Goal: Task Accomplishment & Management: Use online tool/utility

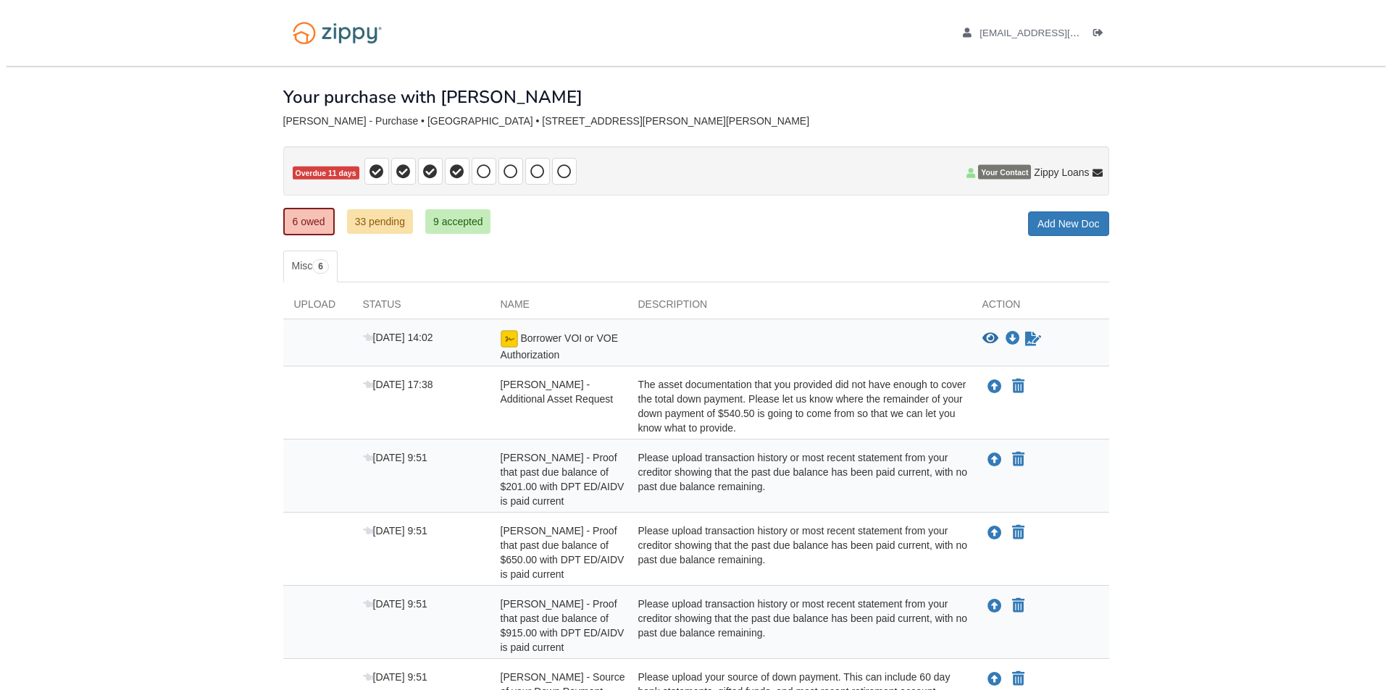
scroll to position [159, 0]
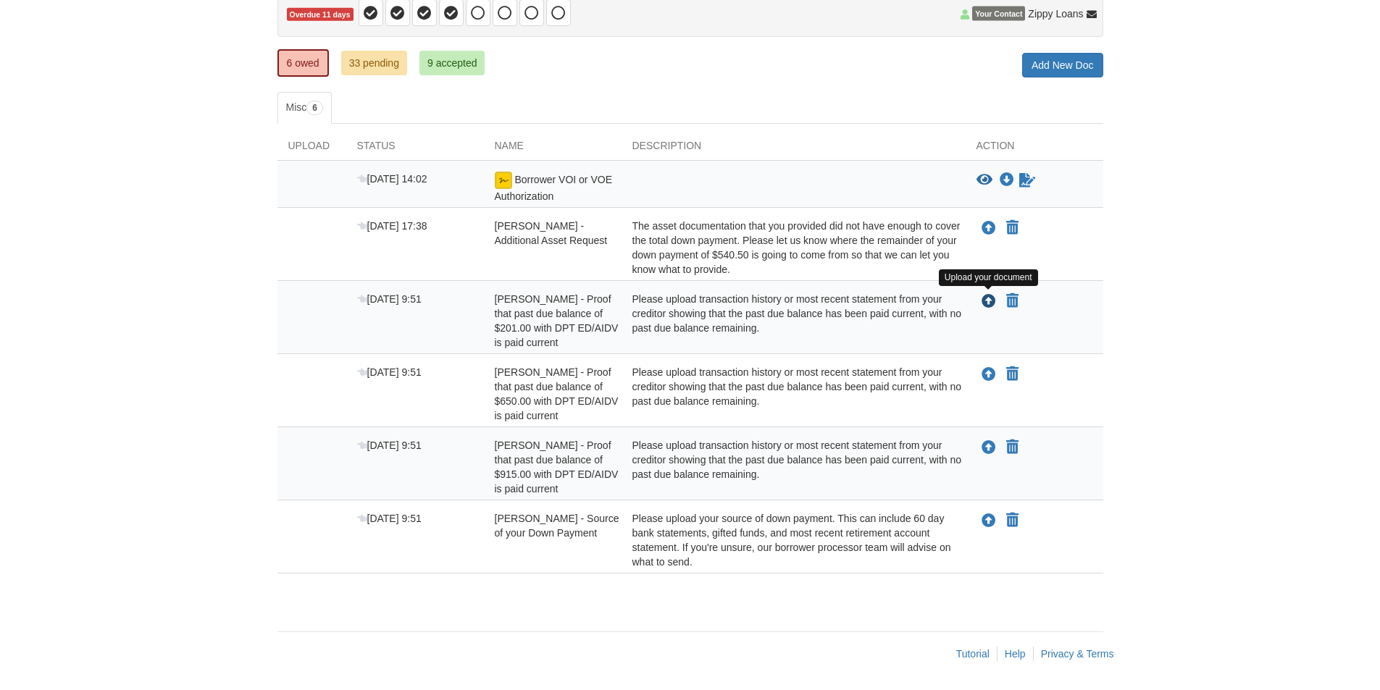
click at [987, 309] on icon "Upload Jorge Rodriguez - Proof that past due balance of $201.00 with DPT ED/AID…" at bounding box center [989, 302] width 14 height 14
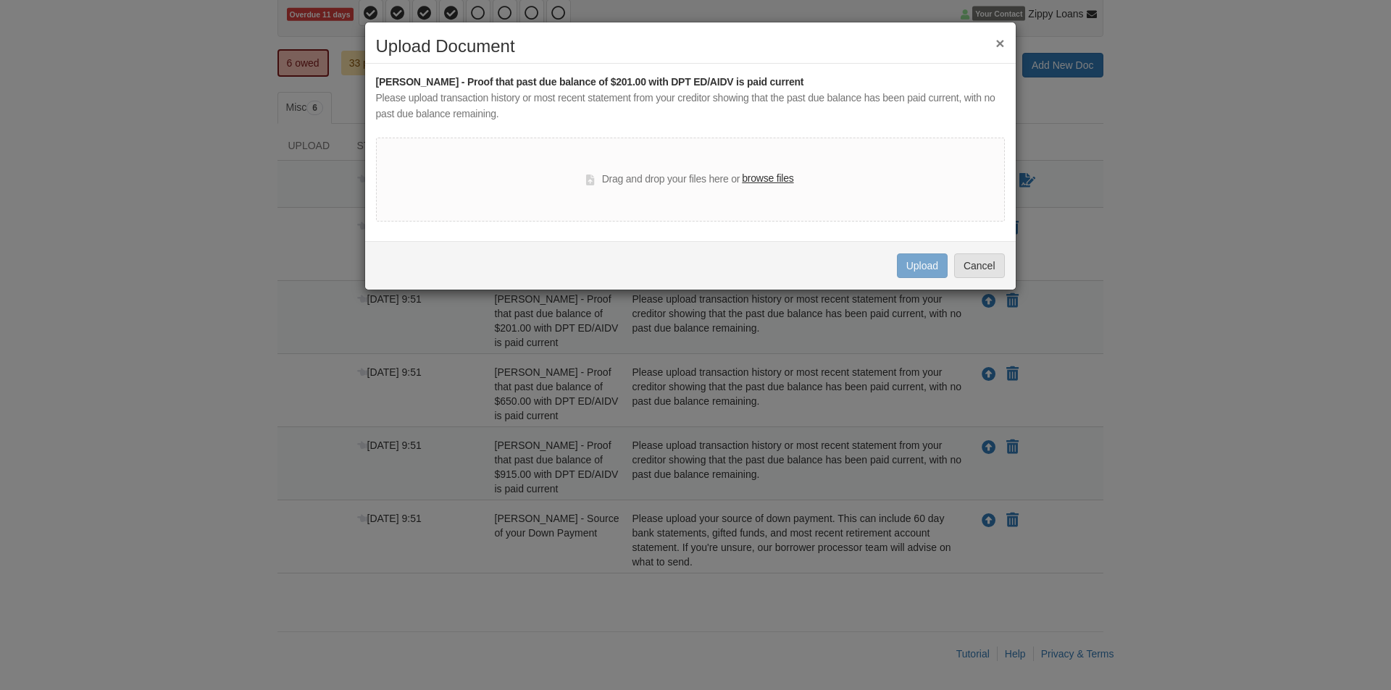
click at [781, 172] on label "browse files" at bounding box center [767, 179] width 51 height 16
click at [0, 0] on input "browse files" at bounding box center [0, 0] width 0 height 0
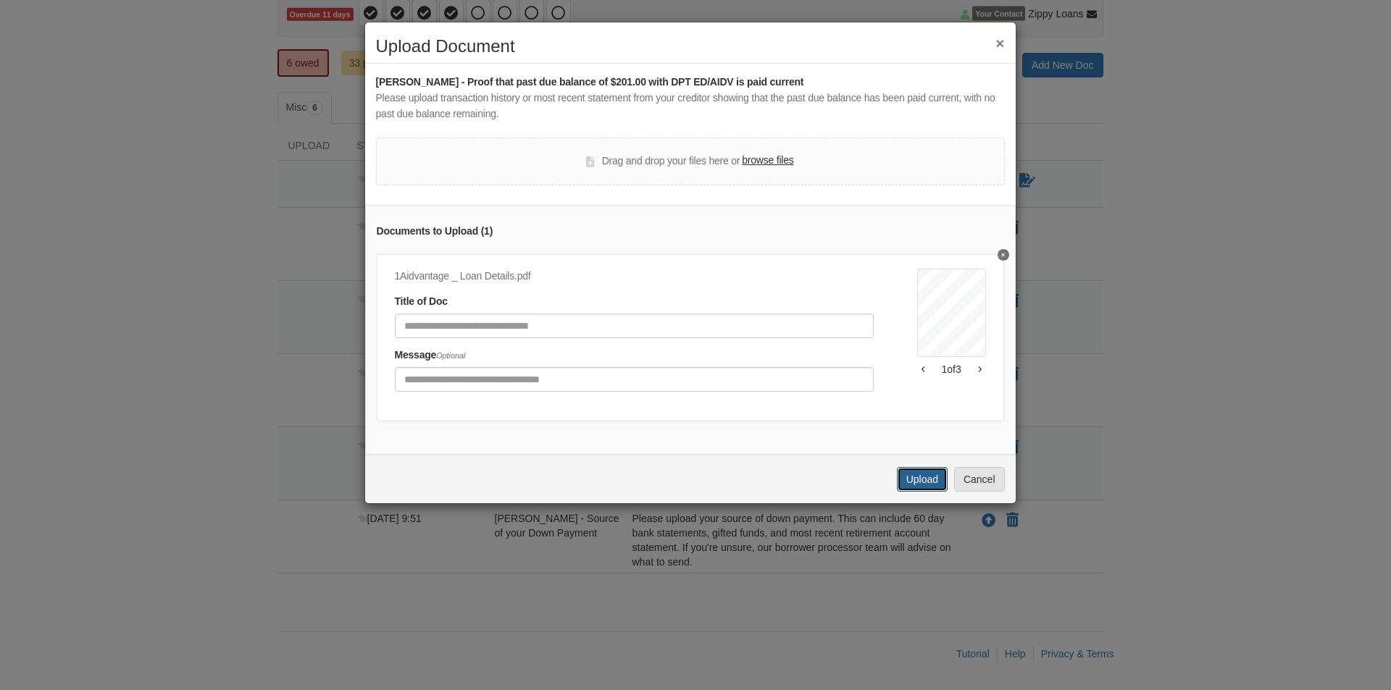
click at [919, 492] on button "Upload" at bounding box center [922, 479] width 51 height 25
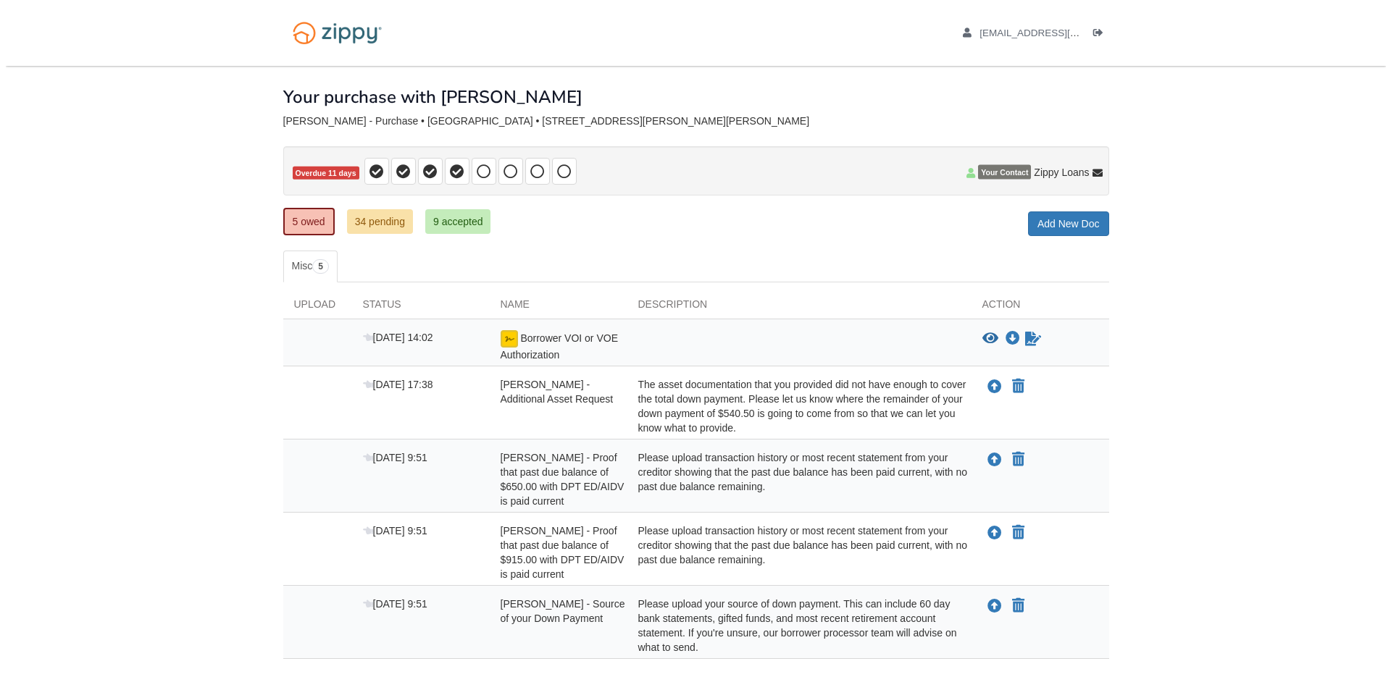
scroll to position [85, 0]
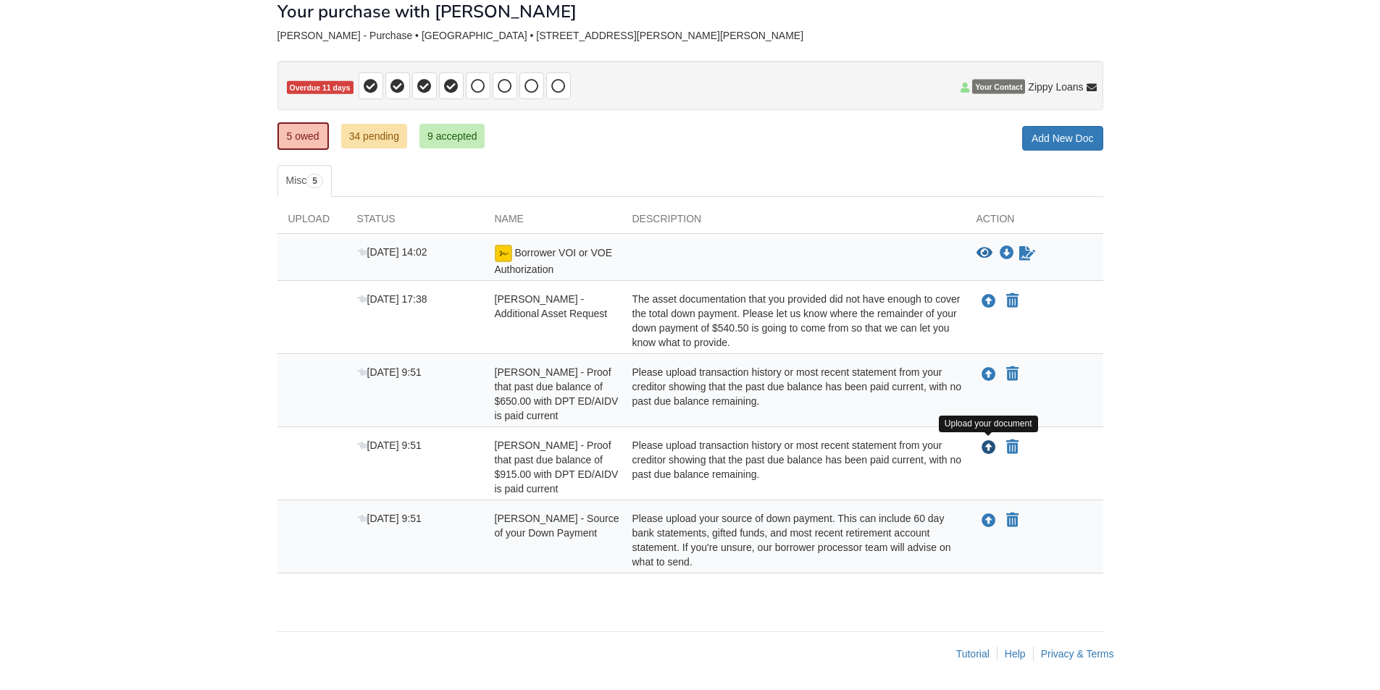
click at [992, 448] on icon "Upload Jorge Rodriguez - Proof that past due balance of $915.00 with DPT ED/AID…" at bounding box center [989, 448] width 14 height 14
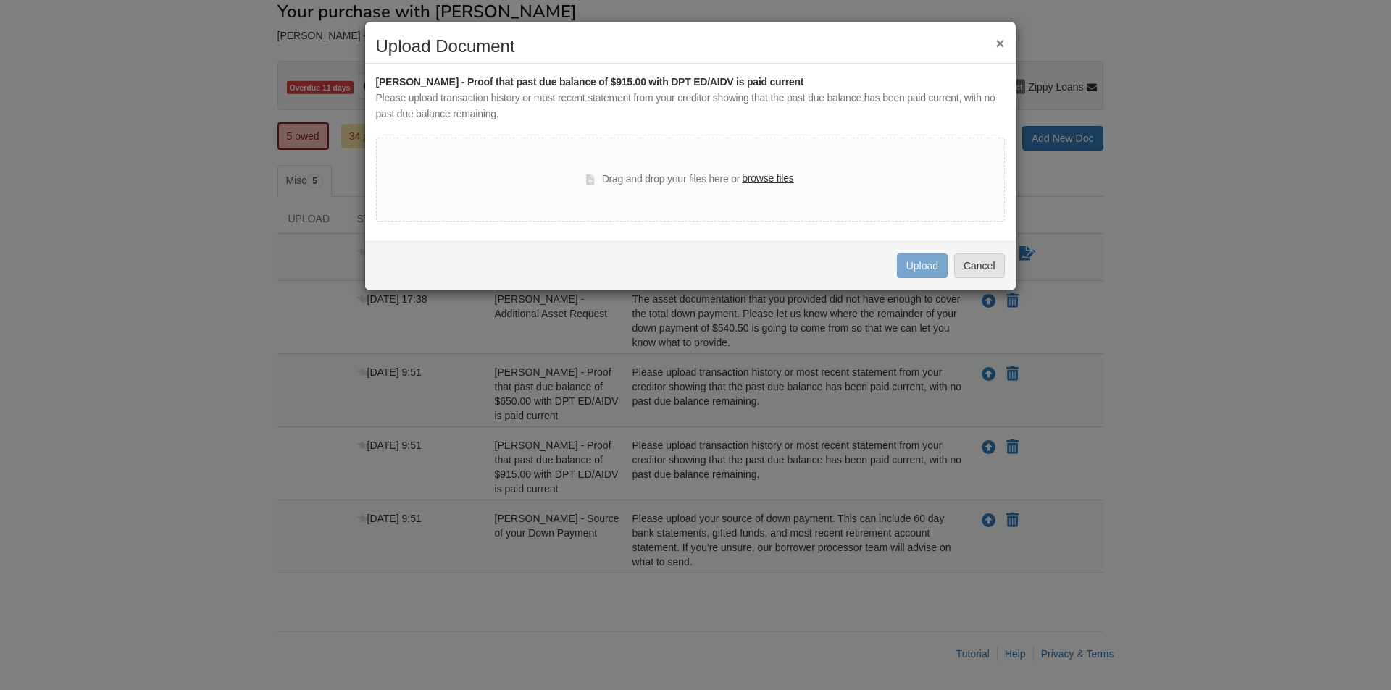
click at [748, 181] on label "browse files" at bounding box center [767, 179] width 51 height 16
click at [0, 0] on input "browse files" at bounding box center [0, 0] width 0 height 0
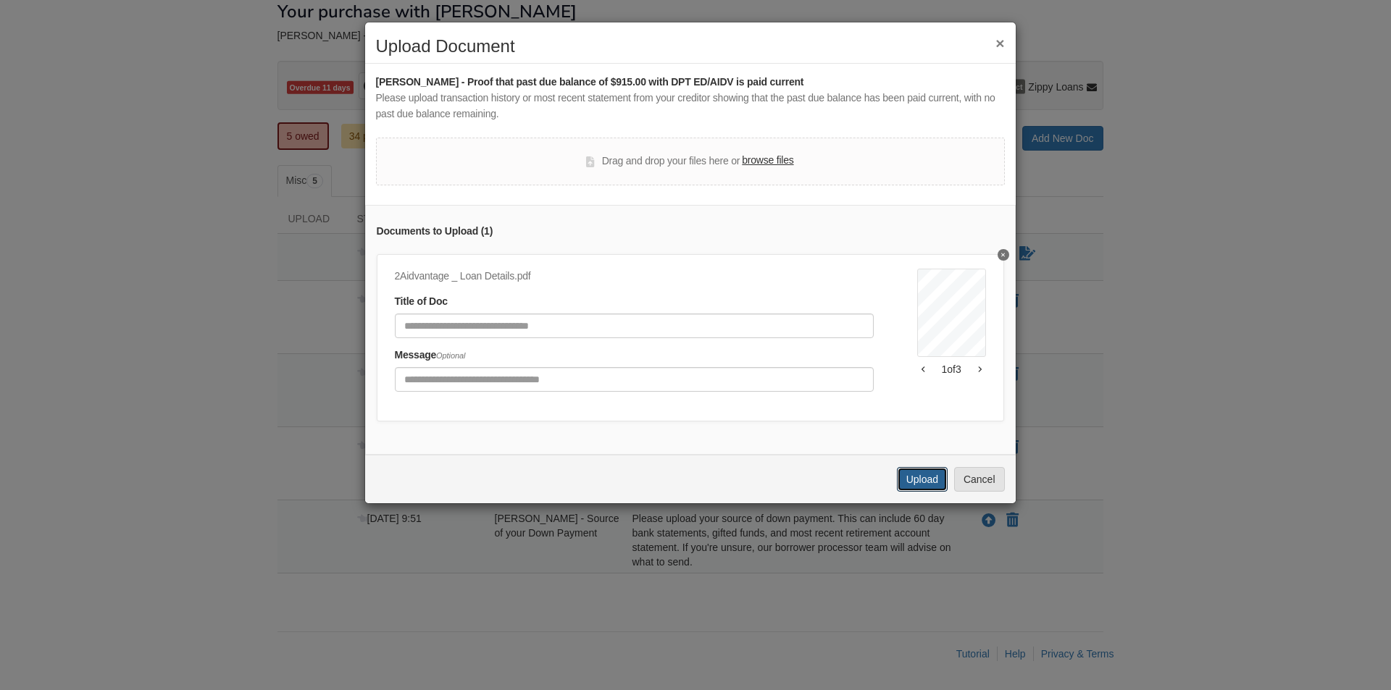
click at [930, 492] on button "Upload" at bounding box center [922, 479] width 51 height 25
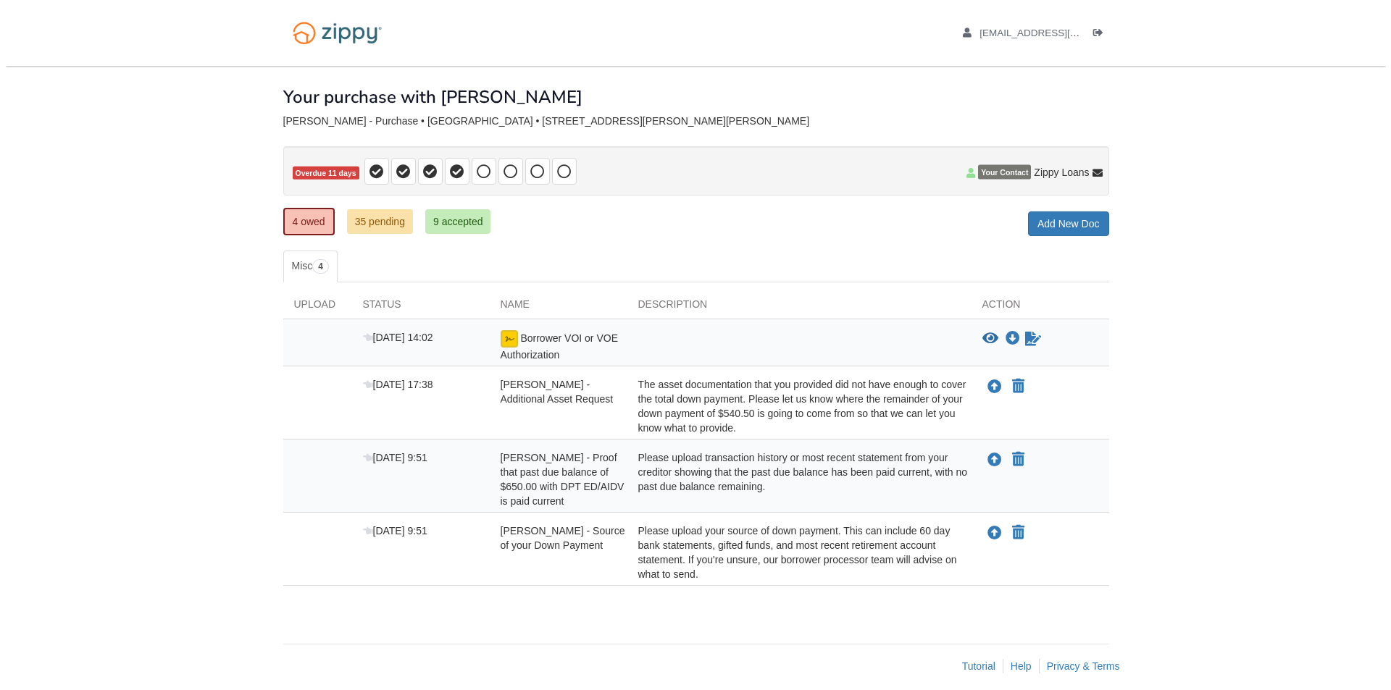
scroll to position [12, 0]
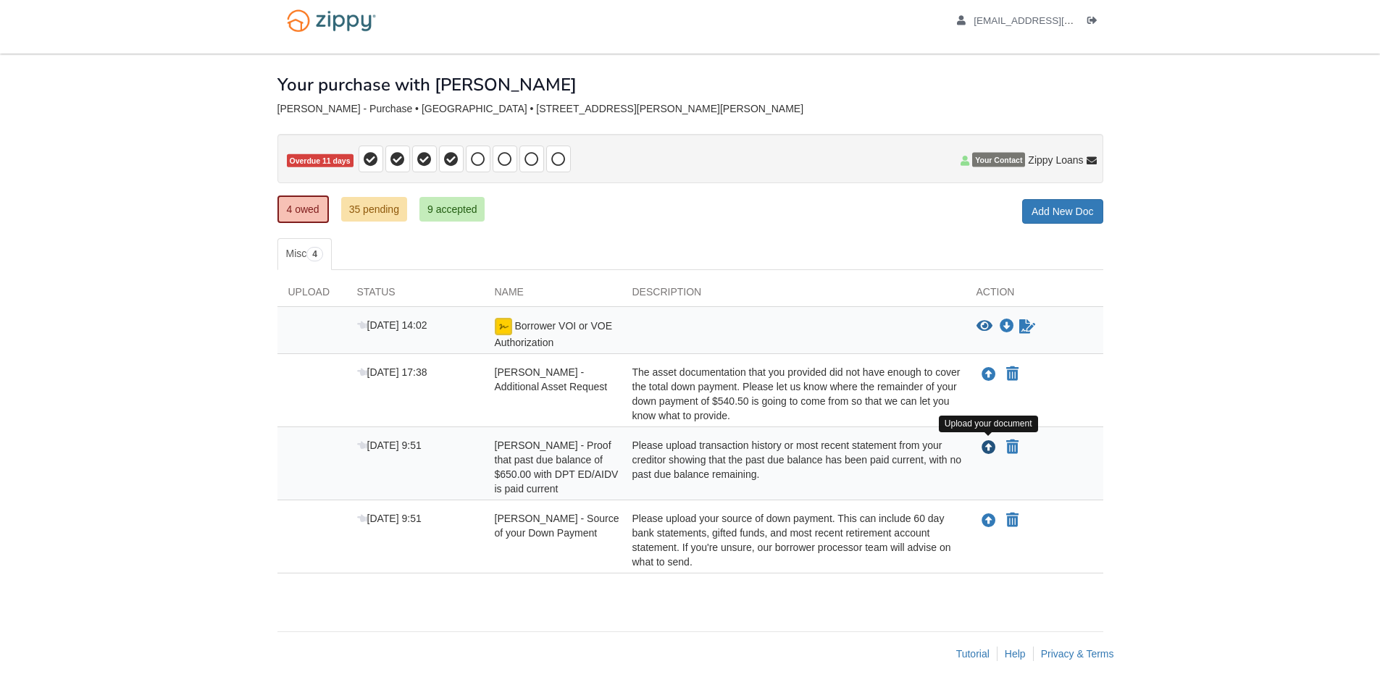
click at [986, 447] on icon "Upload Jorge Rodriguez - Proof that past due balance of $650.00 with DPT ED/AID…" at bounding box center [989, 448] width 14 height 14
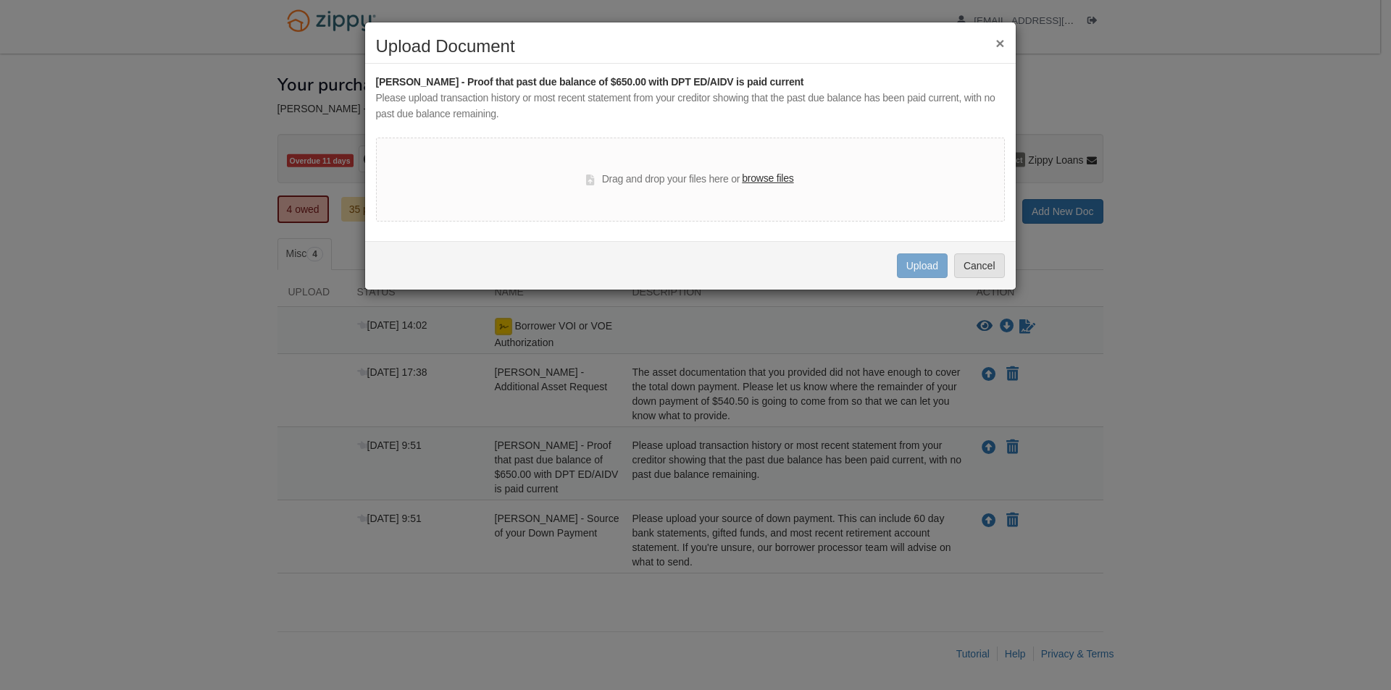
click at [750, 182] on label "browse files" at bounding box center [767, 179] width 51 height 16
click at [0, 0] on input "browse files" at bounding box center [0, 0] width 0 height 0
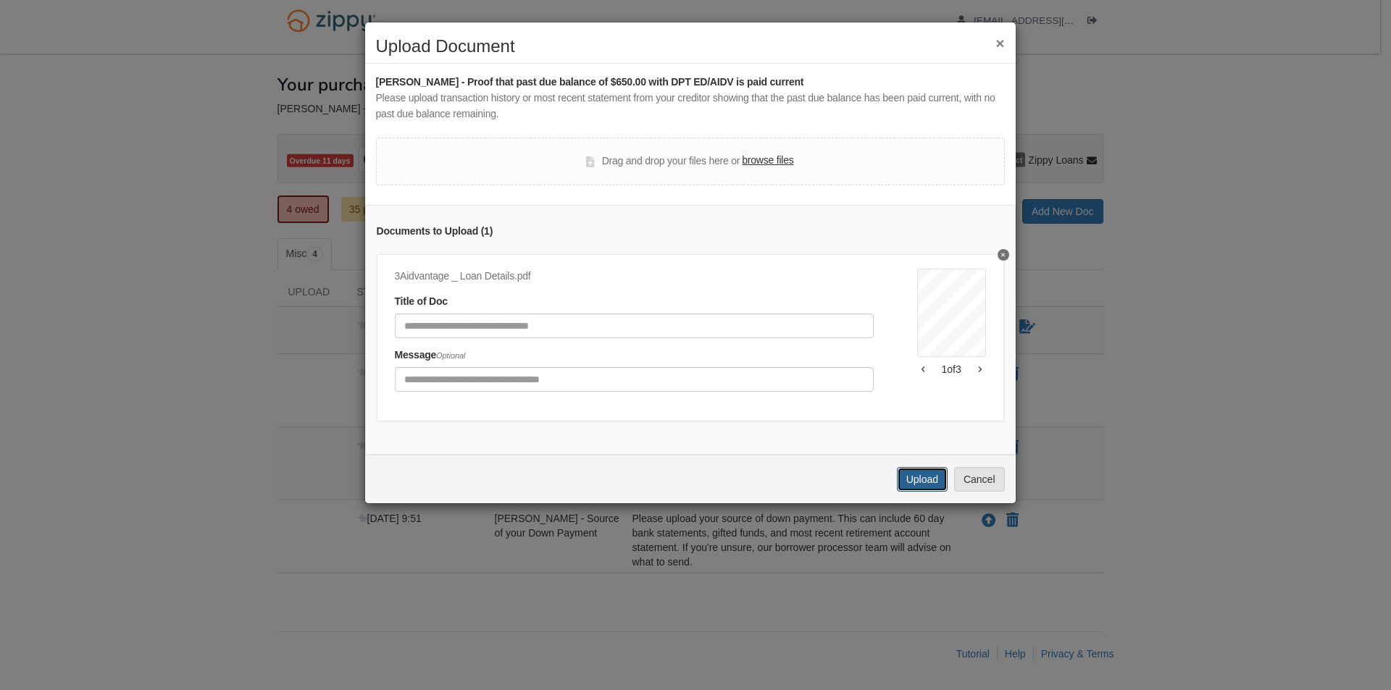
click at [911, 486] on button "Upload" at bounding box center [922, 479] width 51 height 25
